Goal: Task Accomplishment & Management: Complete application form

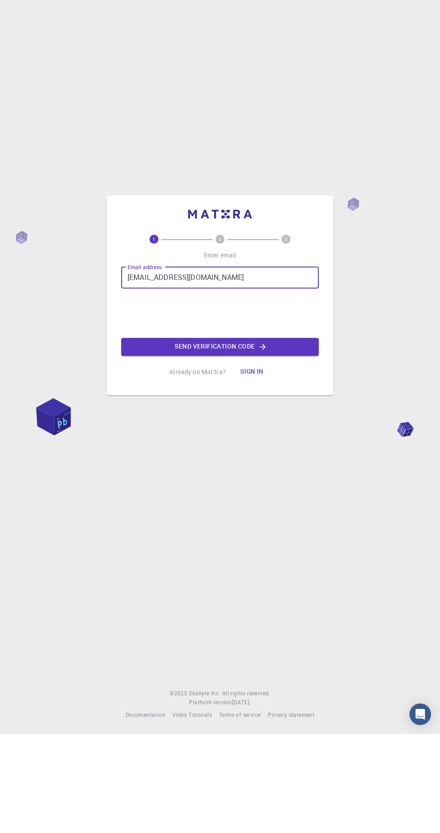
type input "[EMAIL_ADDRESS][DOMAIN_NAME]"
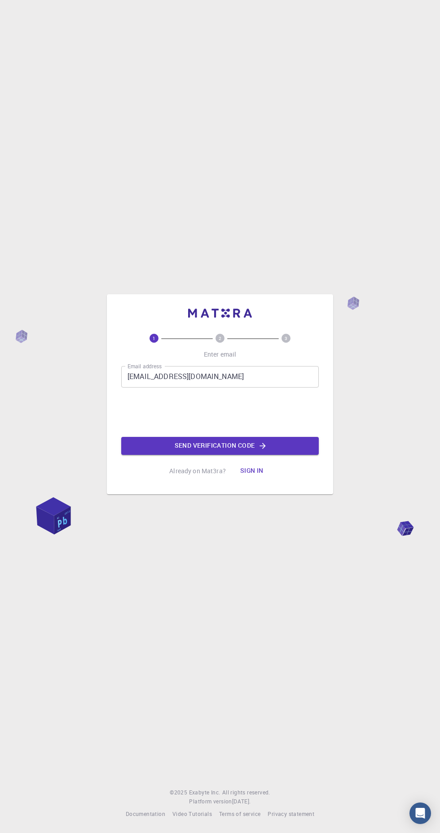
click at [262, 449] on icon "button" at bounding box center [263, 446] width 6 height 6
